Goal: Information Seeking & Learning: Learn about a topic

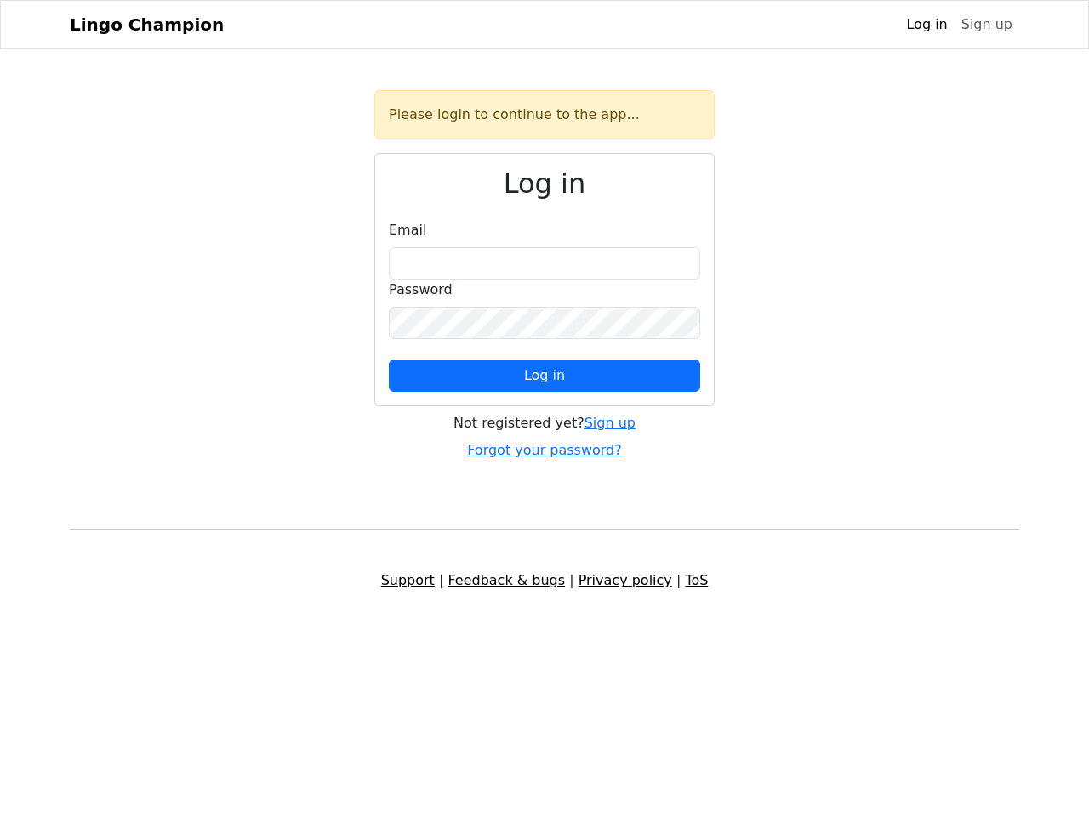
click at [544, 376] on span "Log in" at bounding box center [544, 375] width 41 height 16
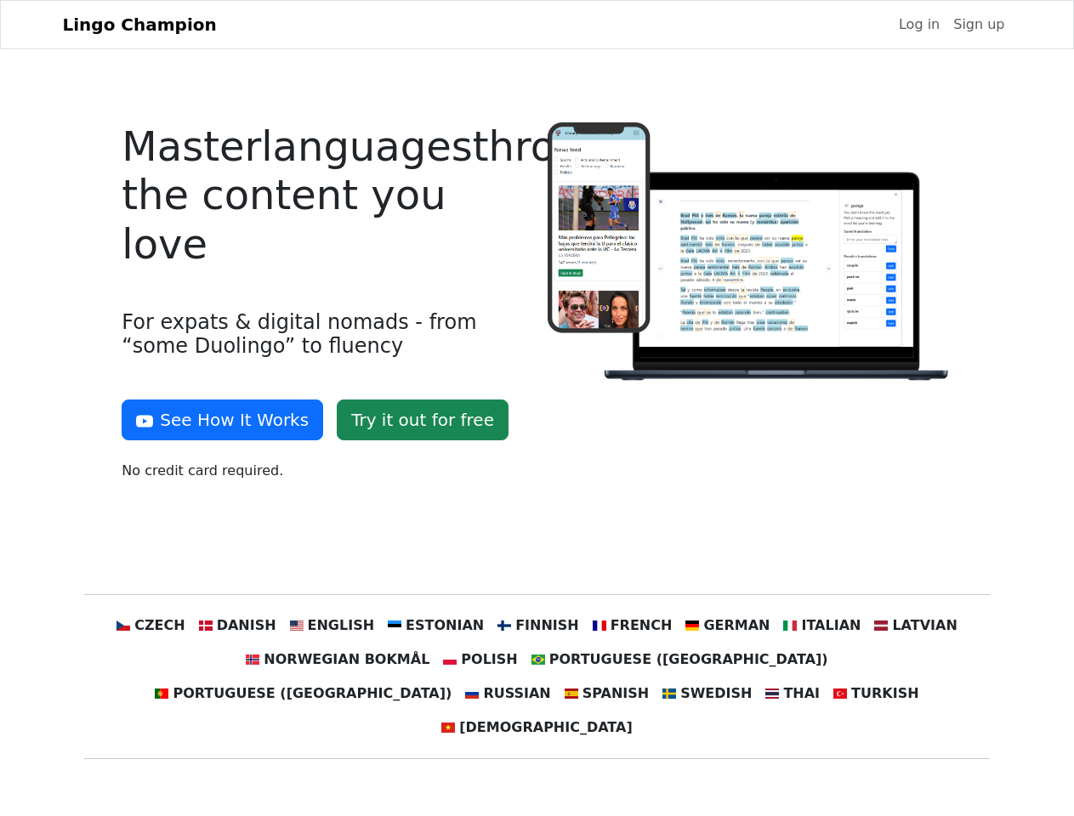
click at [537, 408] on div at bounding box center [749, 308] width 425 height 372
click at [216, 420] on button "See How It Works" at bounding box center [223, 420] width 202 height 41
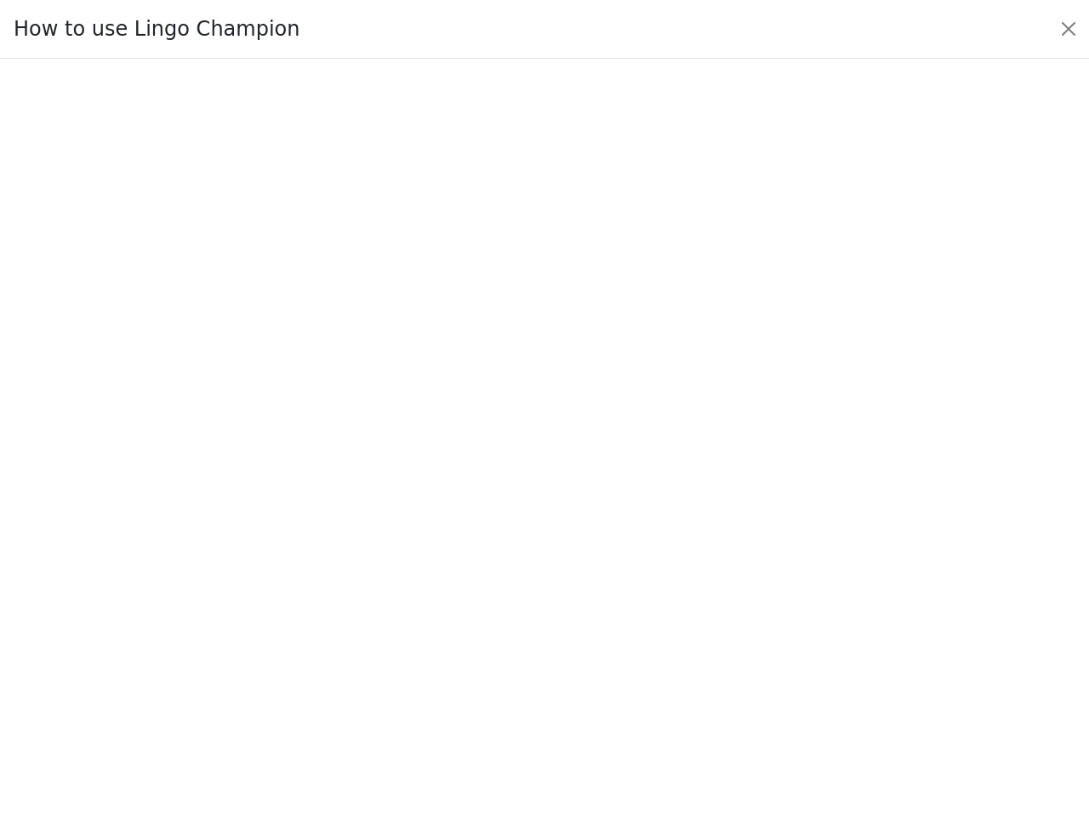
click at [183, 626] on div at bounding box center [544, 437] width 1009 height 597
click at [263, 626] on div at bounding box center [544, 437] width 1009 height 597
click at [349, 626] on div at bounding box center [544, 437] width 1009 height 597
click at [442, 626] on div at bounding box center [544, 437] width 1009 height 597
click at [536, 626] on div at bounding box center [544, 437] width 1009 height 597
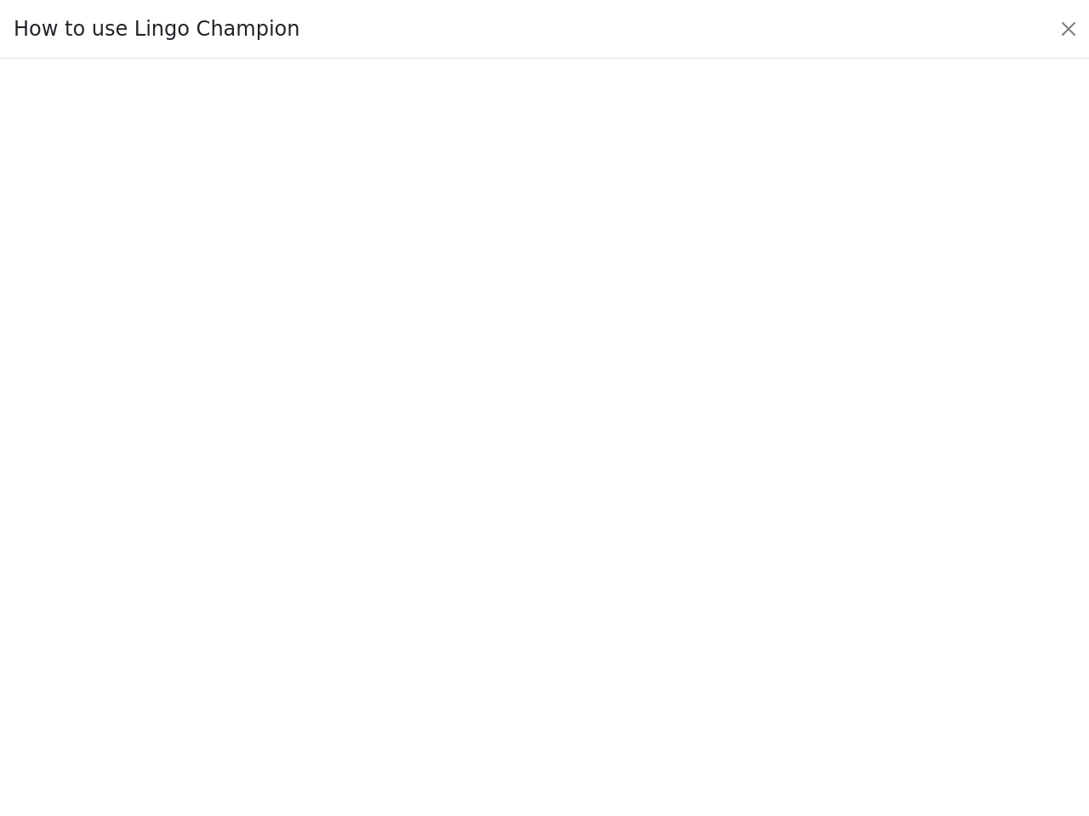
click at [621, 626] on div at bounding box center [544, 437] width 1009 height 597
click at [708, 626] on div at bounding box center [544, 437] width 1009 height 597
click at [796, 626] on div at bounding box center [544, 437] width 1009 height 597
